Goal: Information Seeking & Learning: Learn about a topic

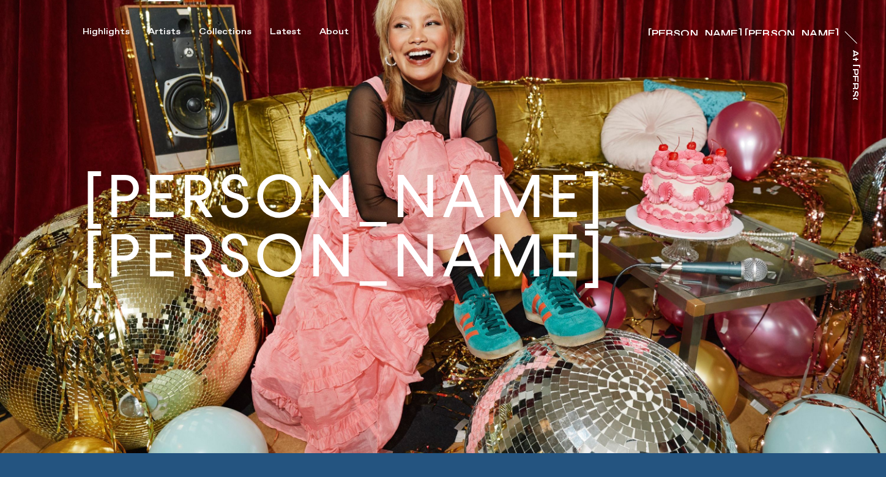
click at [155, 27] on div "Artists" at bounding box center [164, 31] width 32 height 11
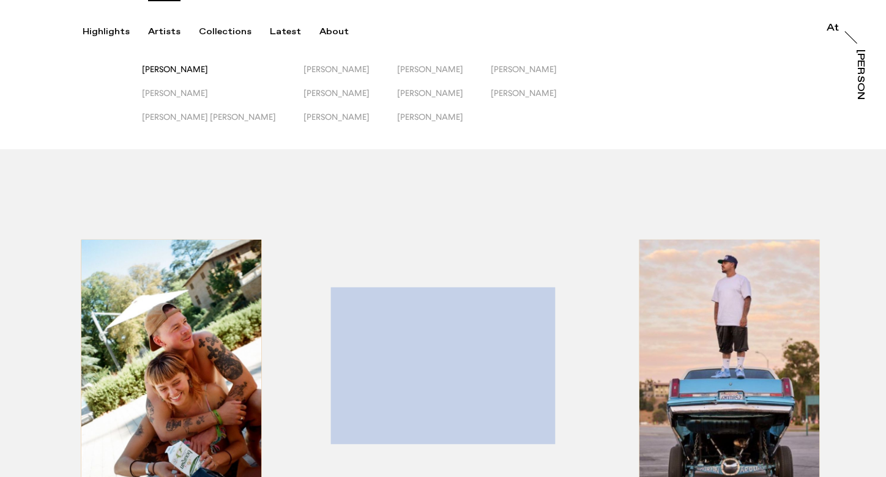
click at [192, 69] on span "[PERSON_NAME]" at bounding box center [175, 69] width 66 height 10
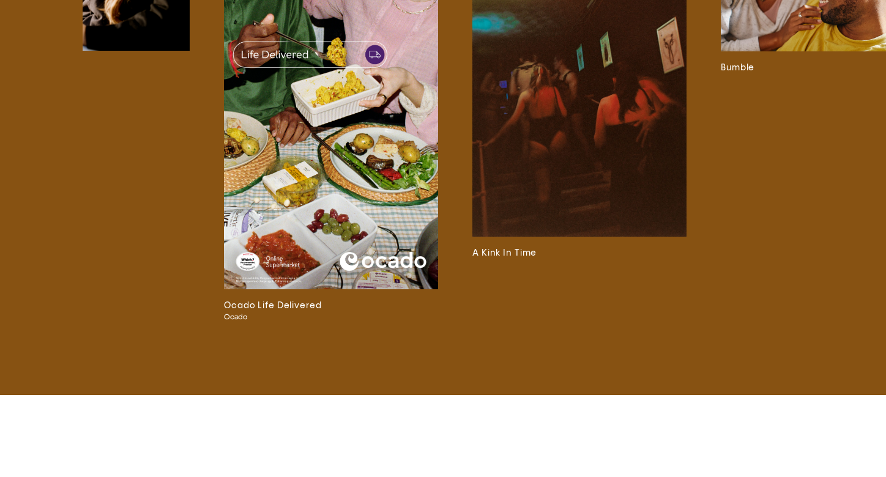
scroll to position [0, 619]
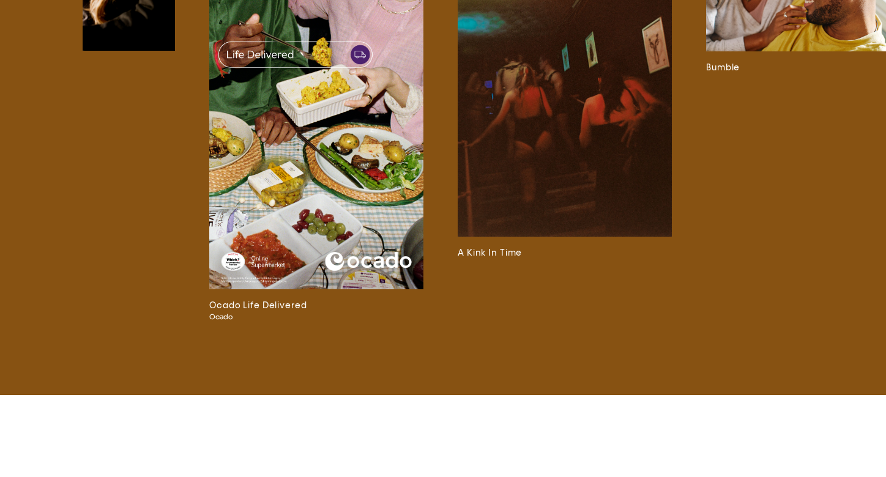
click at [355, 208] on img at bounding box center [316, 99] width 214 height 381
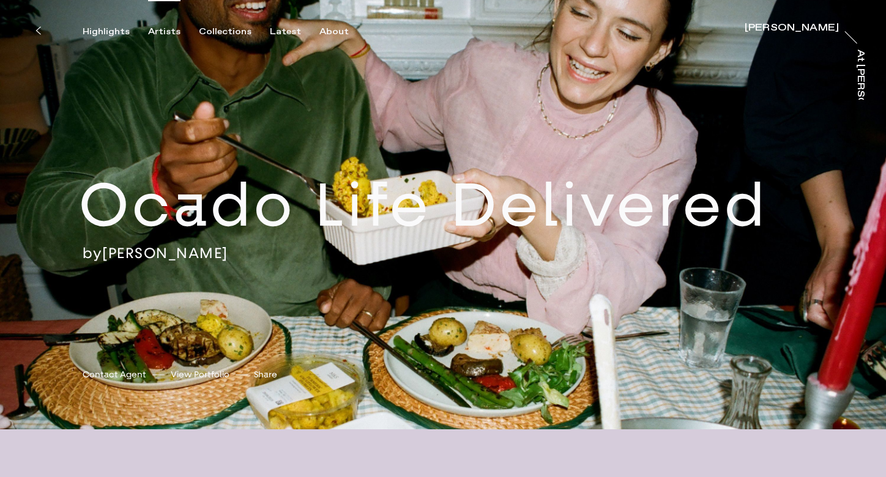
click at [163, 29] on div "Artists" at bounding box center [164, 31] width 32 height 11
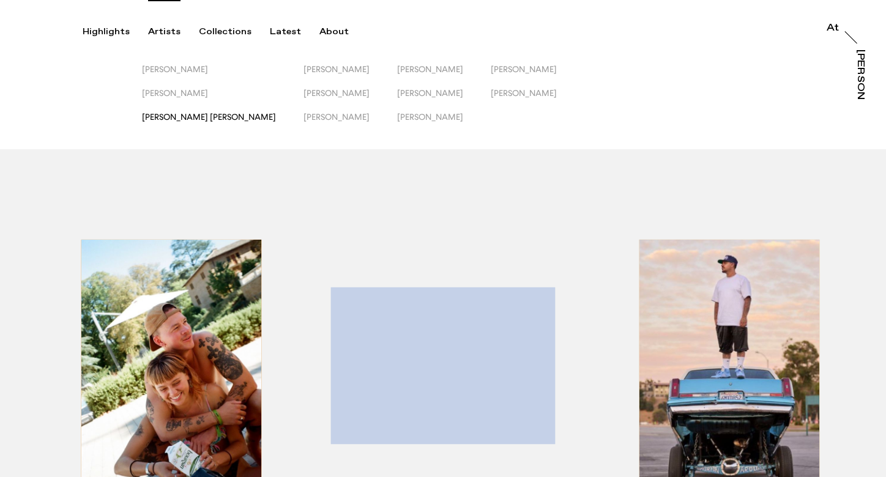
click at [179, 118] on span "[PERSON_NAME] [PERSON_NAME]" at bounding box center [209, 117] width 134 height 10
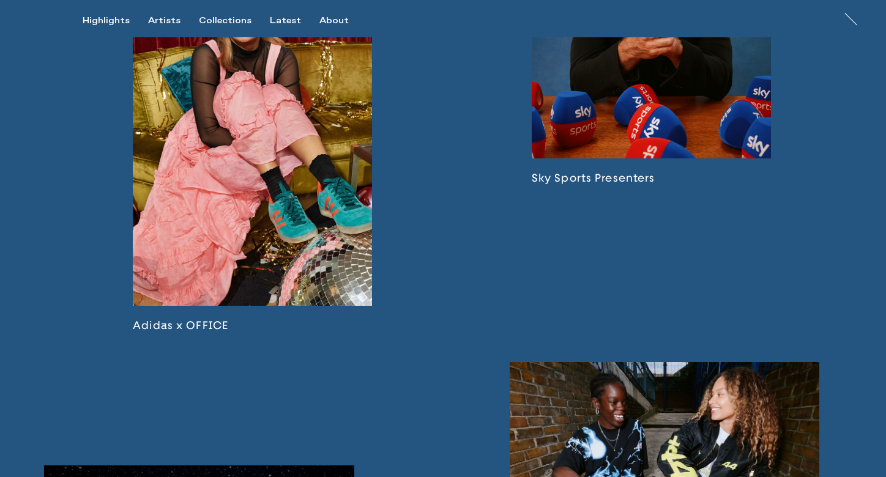
scroll to position [1348, 0]
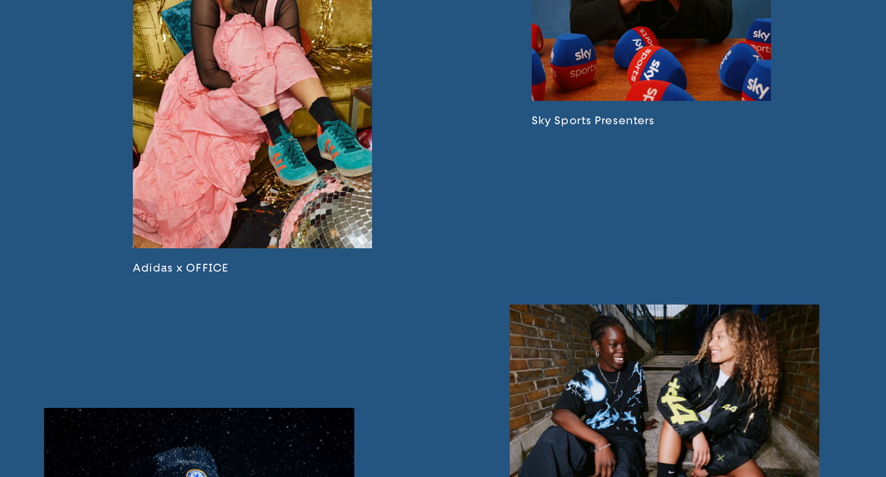
click at [296, 231] on link at bounding box center [252, 82] width 239 height 385
